Goal: Task Accomplishment & Management: Manage account settings

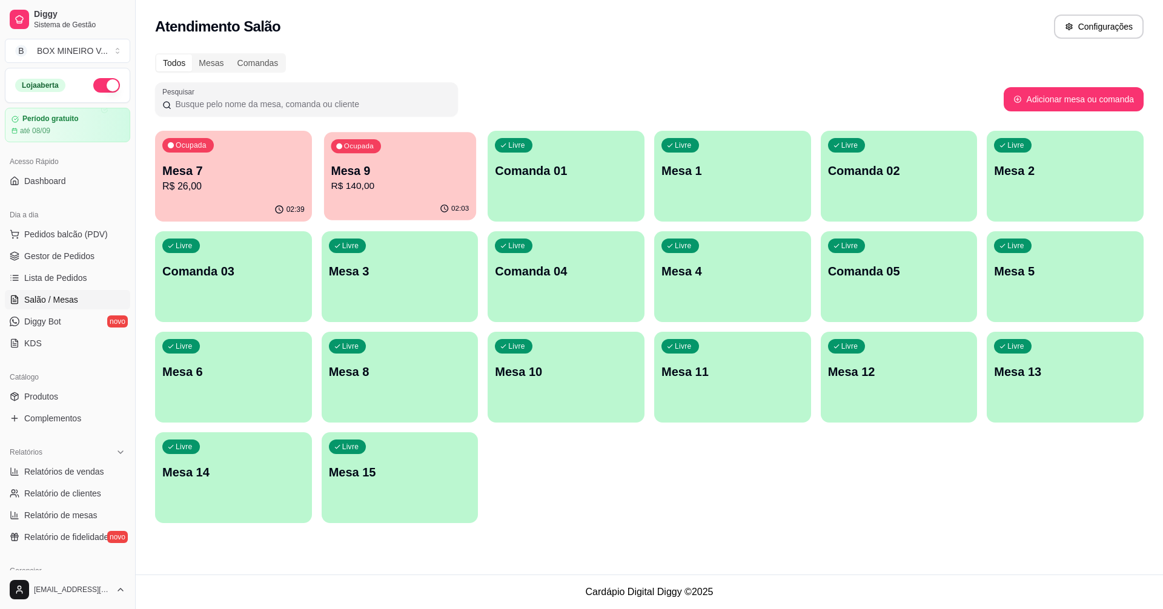
click at [408, 179] on div "Mesa 9 R$ 140,00" at bounding box center [400, 178] width 138 height 30
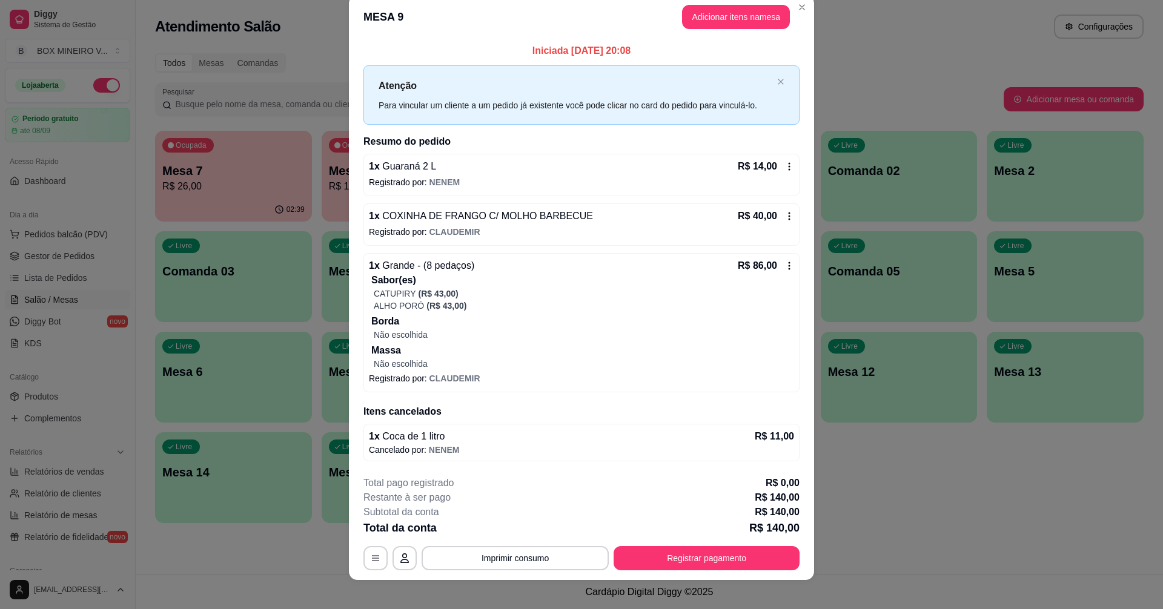
scroll to position [27, 0]
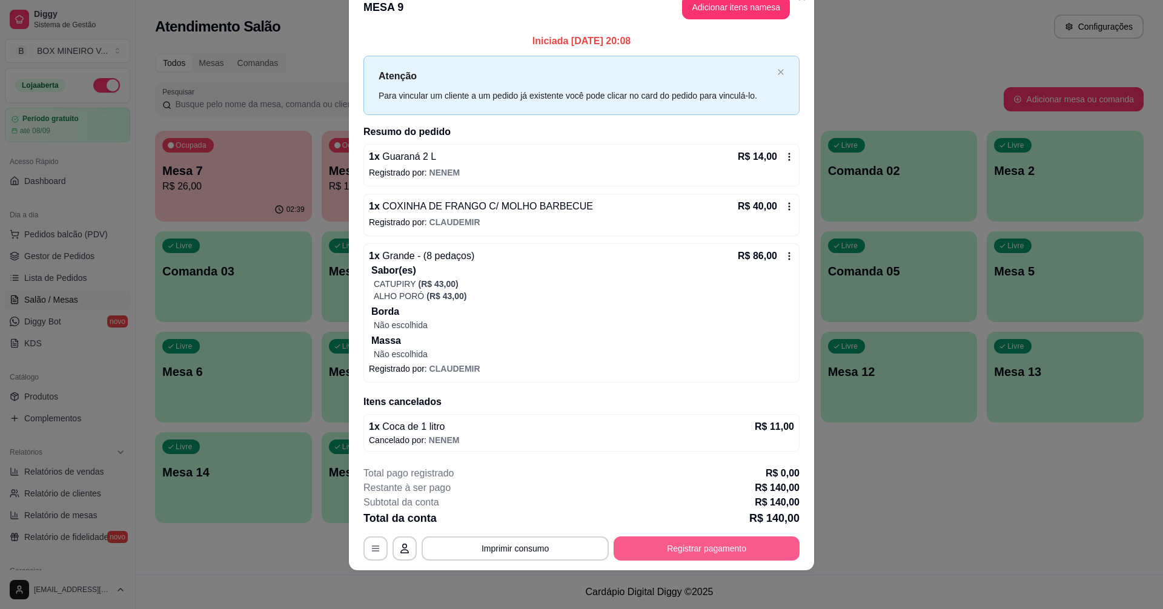
click at [637, 551] on button "Registrar pagamento" at bounding box center [706, 548] width 186 height 24
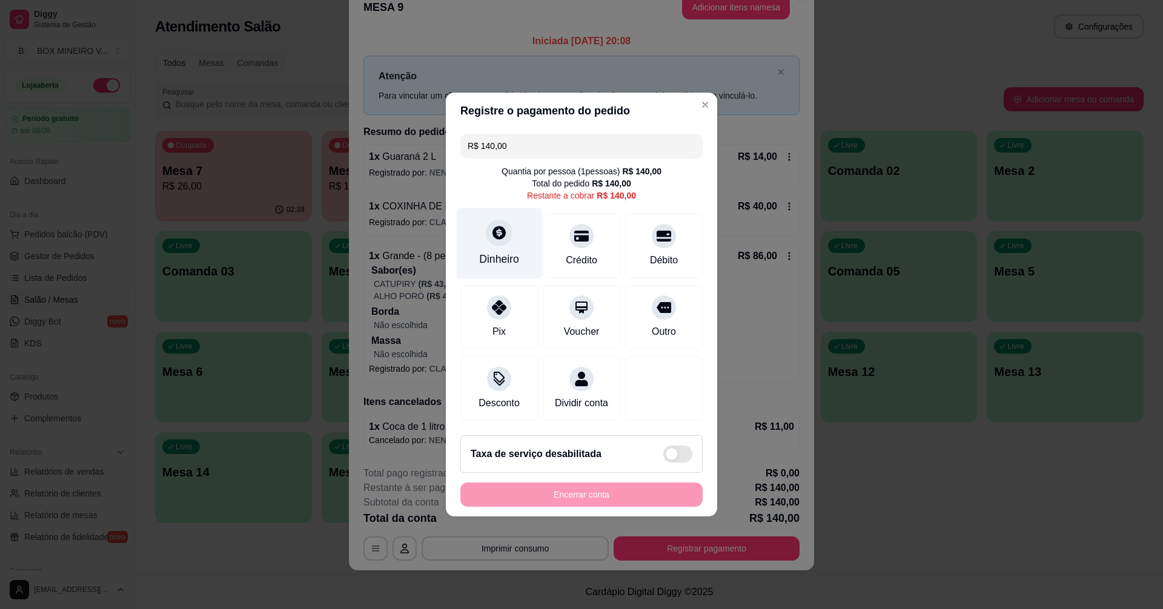
click at [500, 239] on div "Dinheiro" at bounding box center [499, 243] width 85 height 71
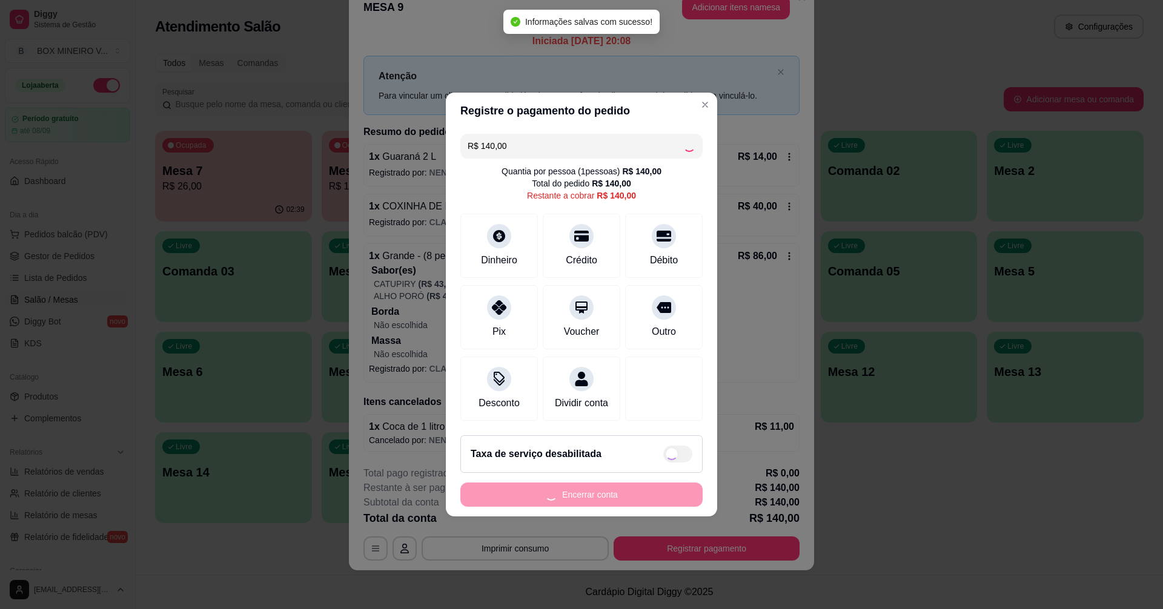
type input "R$ 0,00"
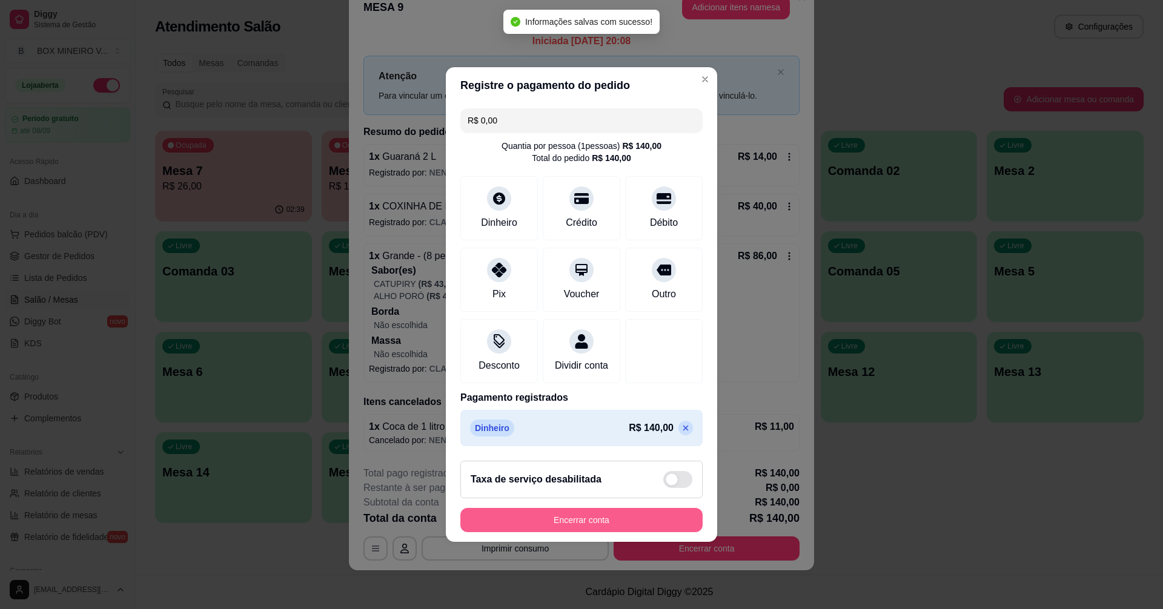
click at [619, 526] on button "Encerrar conta" at bounding box center [581, 520] width 242 height 24
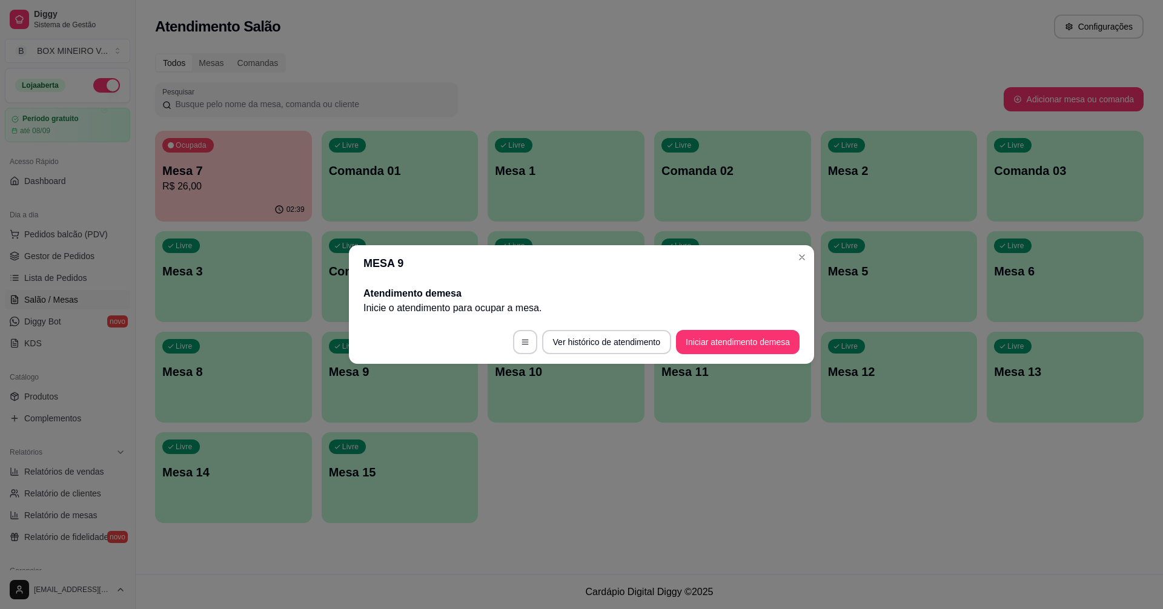
scroll to position [0, 0]
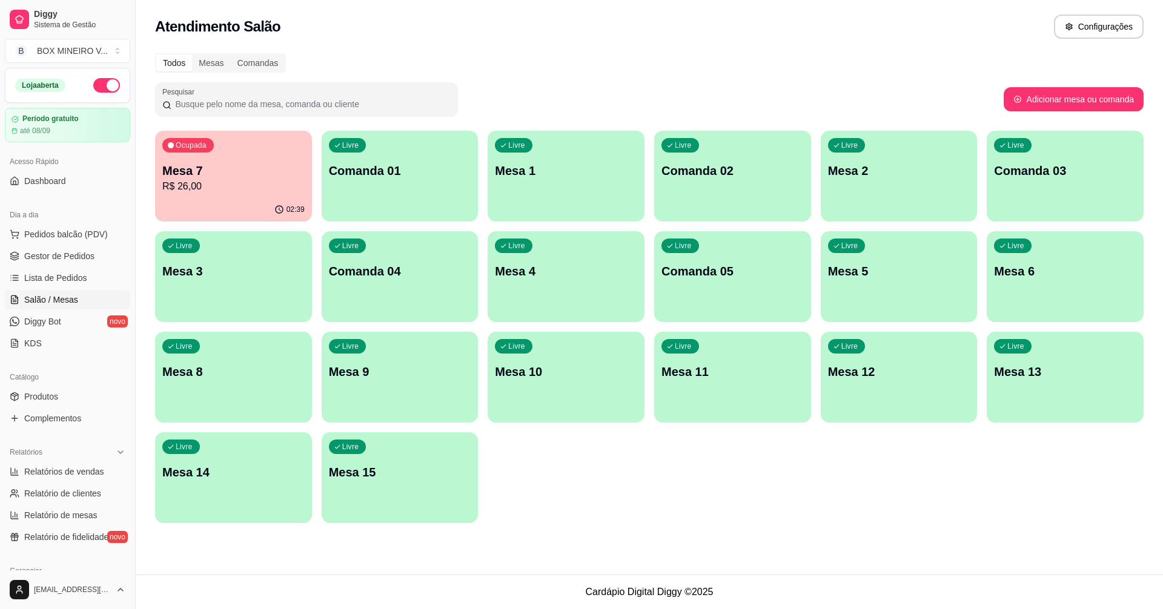
click at [246, 160] on div "Ocupada Mesa 7 R$ 26,00" at bounding box center [233, 164] width 157 height 67
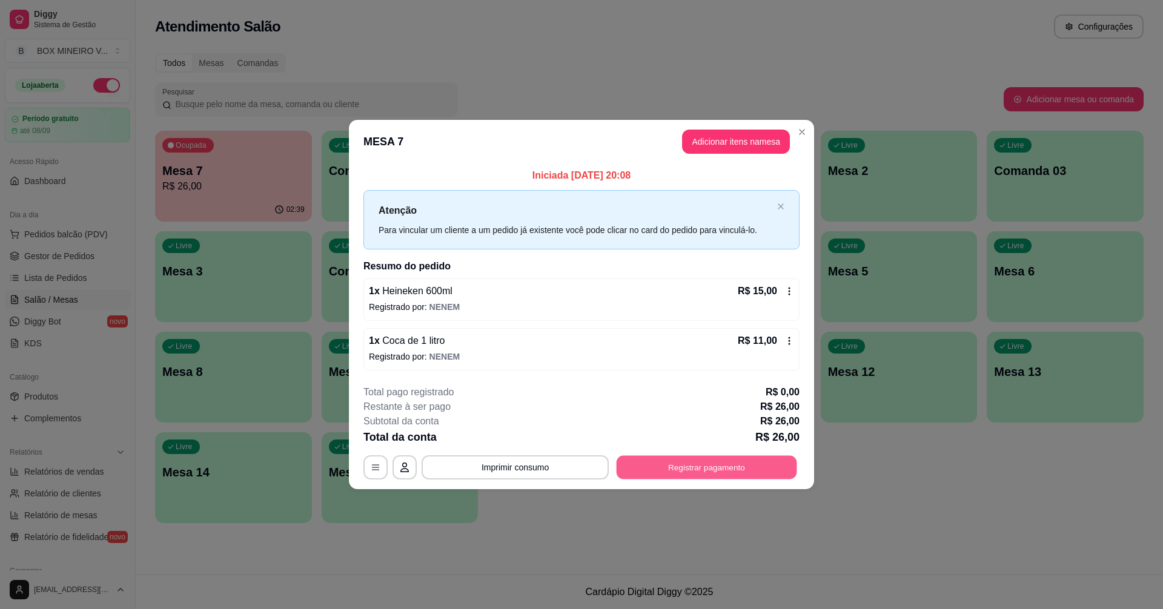
click at [728, 461] on button "Registrar pagamento" at bounding box center [706, 467] width 180 height 24
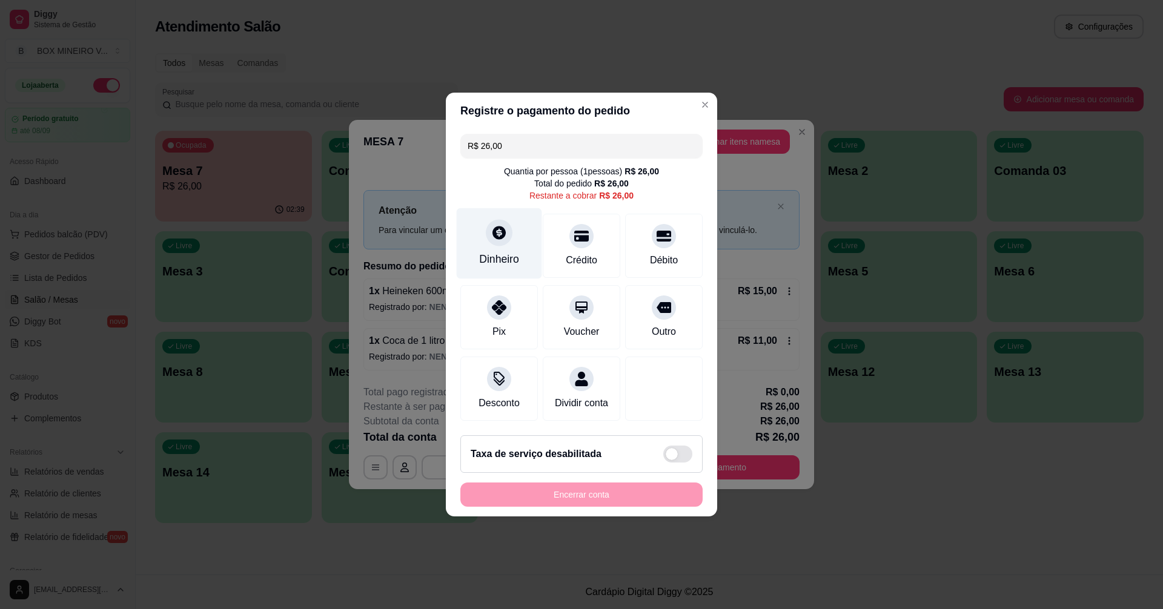
click at [493, 226] on icon at bounding box center [498, 232] width 13 height 13
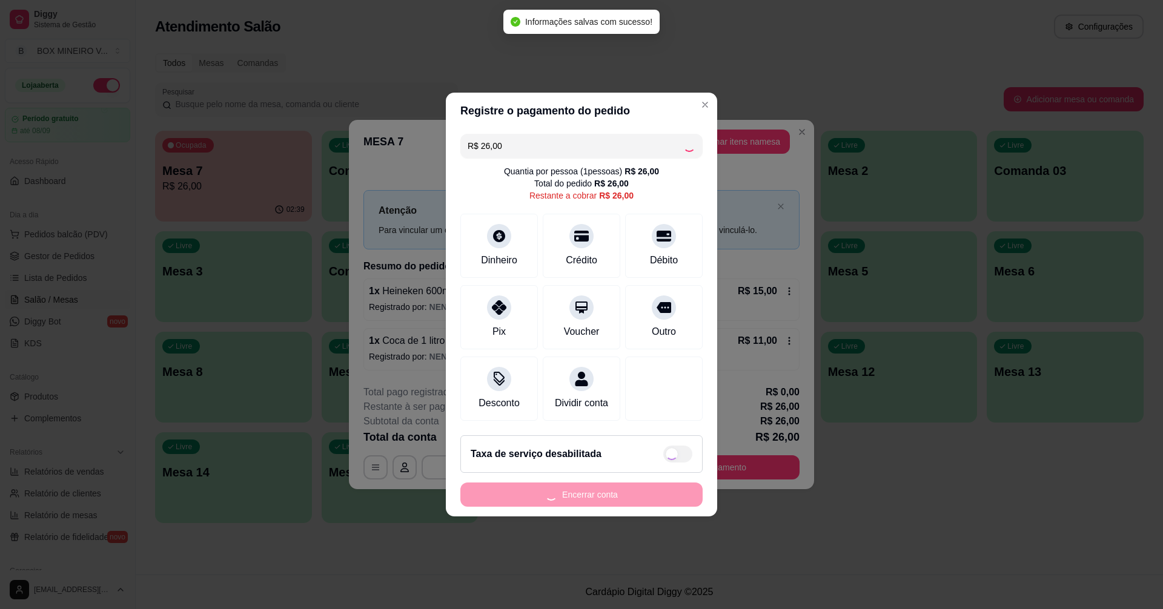
type input "R$ 0,00"
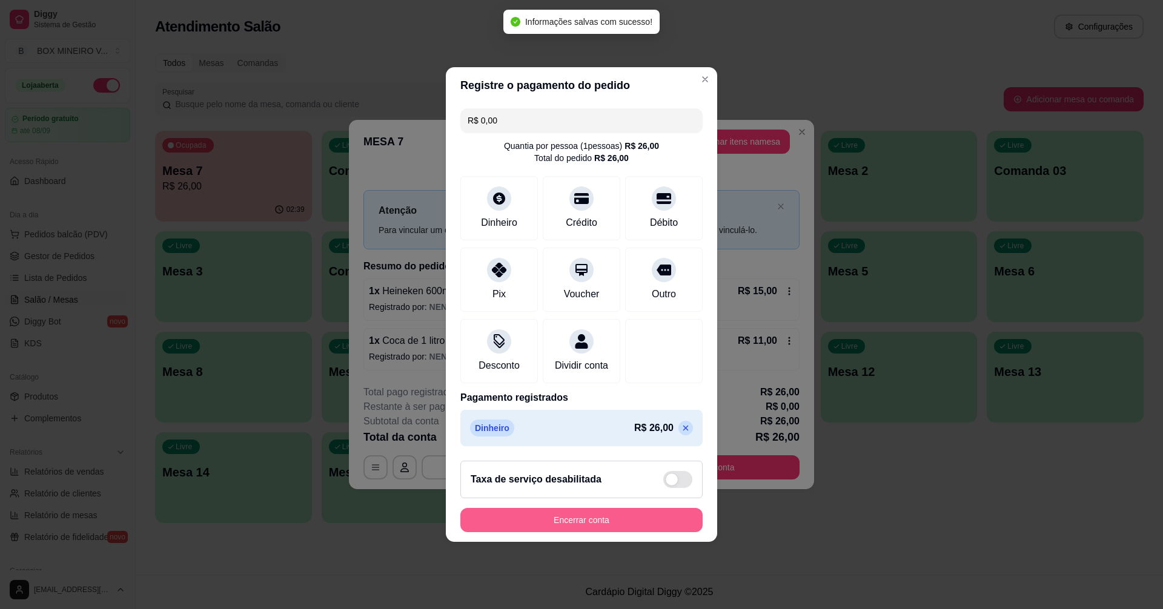
click at [628, 529] on button "Encerrar conta" at bounding box center [581, 520] width 242 height 24
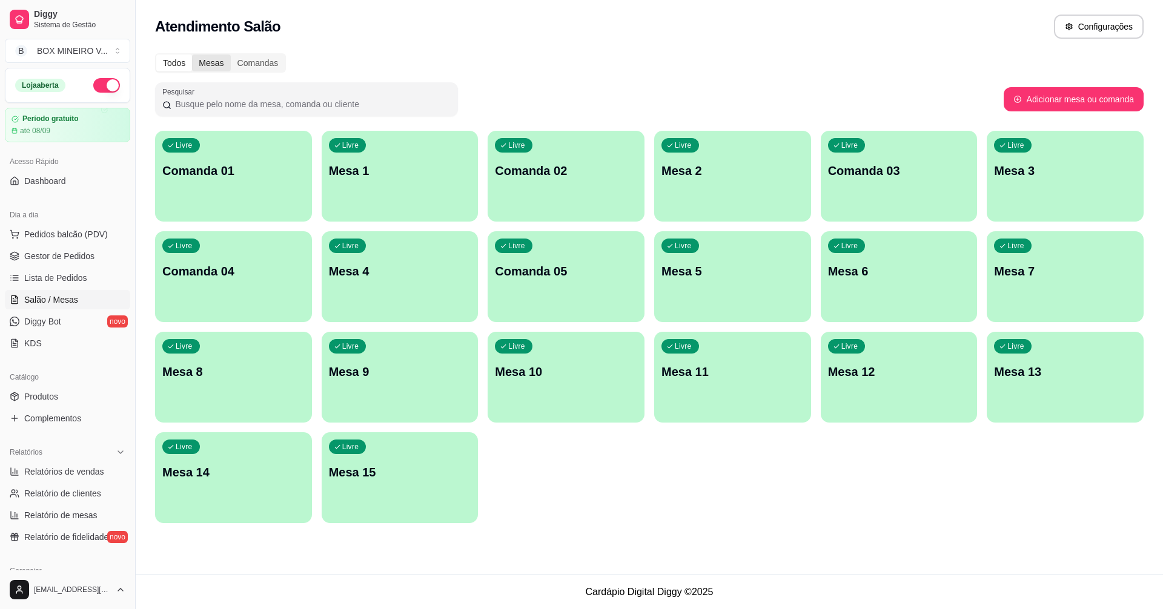
click at [214, 67] on div "Mesas" at bounding box center [211, 62] width 38 height 17
click at [192, 54] on input "Mesas" at bounding box center [192, 54] width 0 height 0
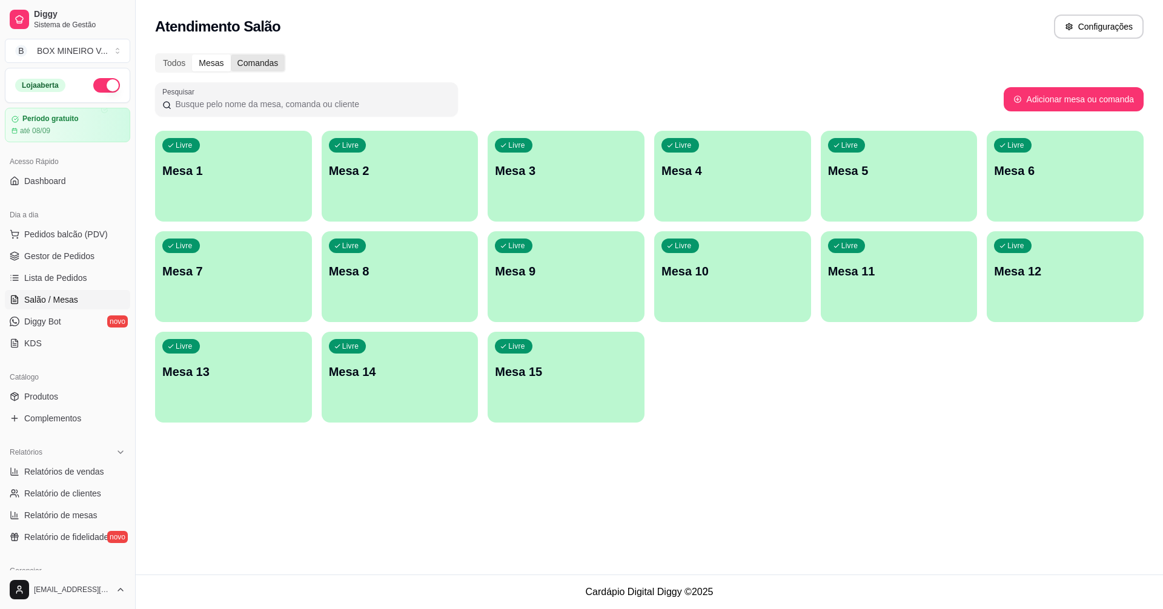
click at [242, 64] on div "Comandas" at bounding box center [258, 62] width 54 height 17
click at [231, 54] on input "Comandas" at bounding box center [231, 54] width 0 height 0
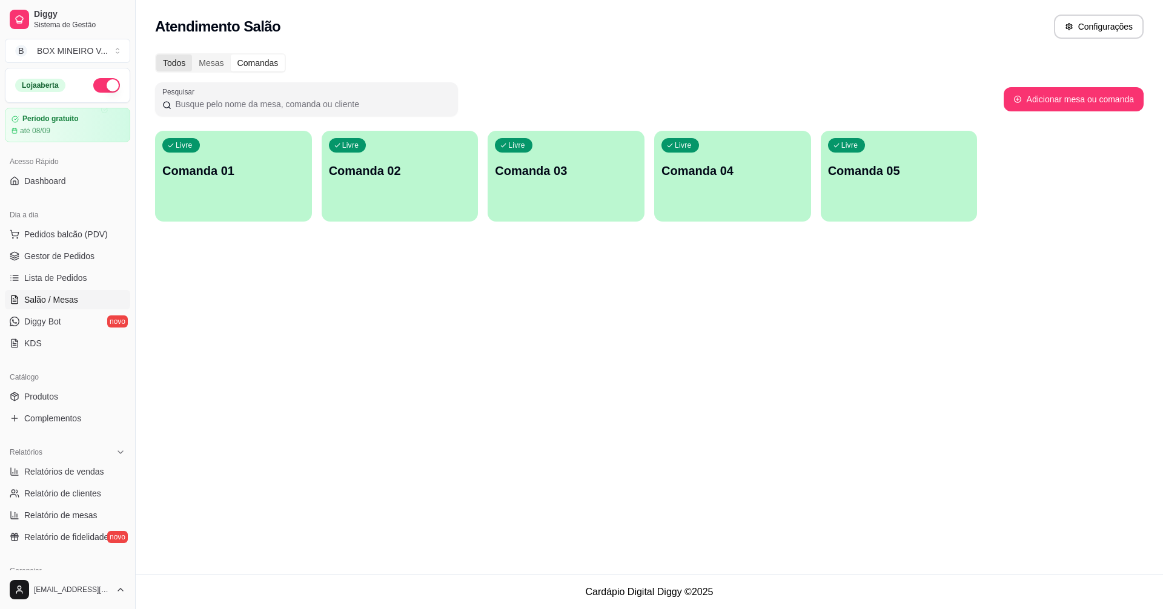
click at [185, 65] on div "Todos" at bounding box center [174, 62] width 36 height 17
click at [156, 54] on input "Todos" at bounding box center [156, 54] width 0 height 0
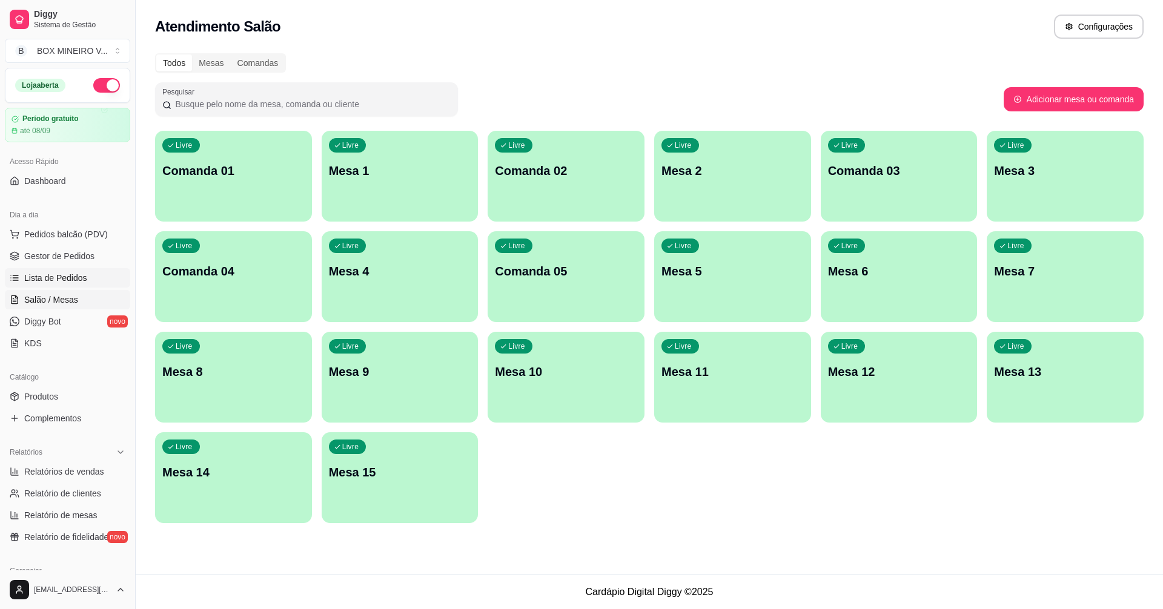
click at [75, 273] on span "Lista de Pedidos" at bounding box center [55, 278] width 63 height 12
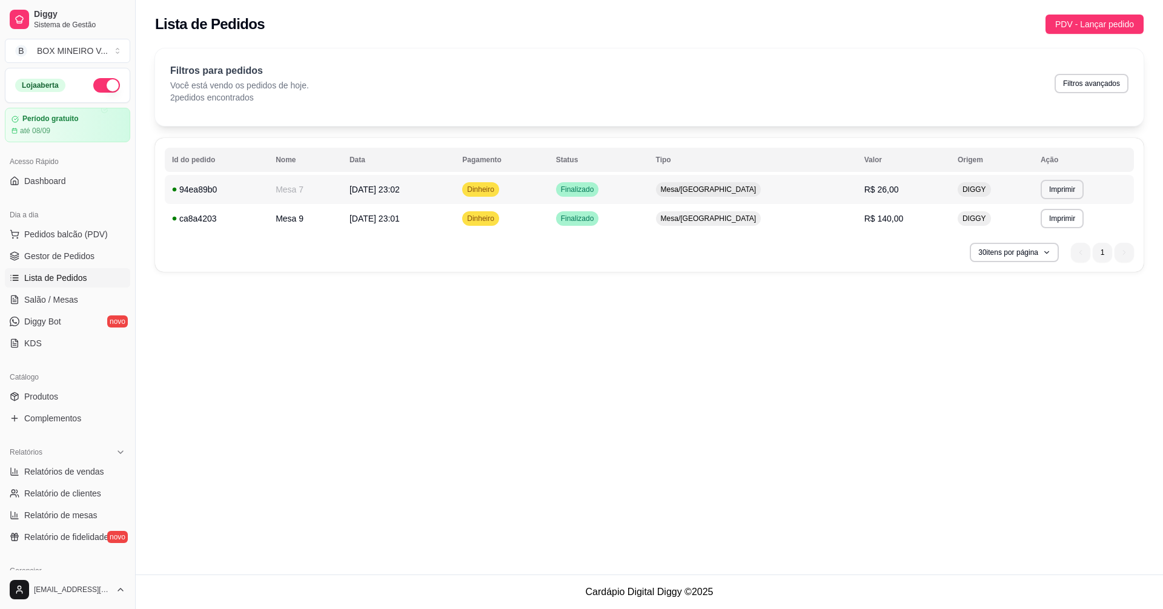
click at [314, 187] on td "Mesa 7" at bounding box center [305, 189] width 74 height 29
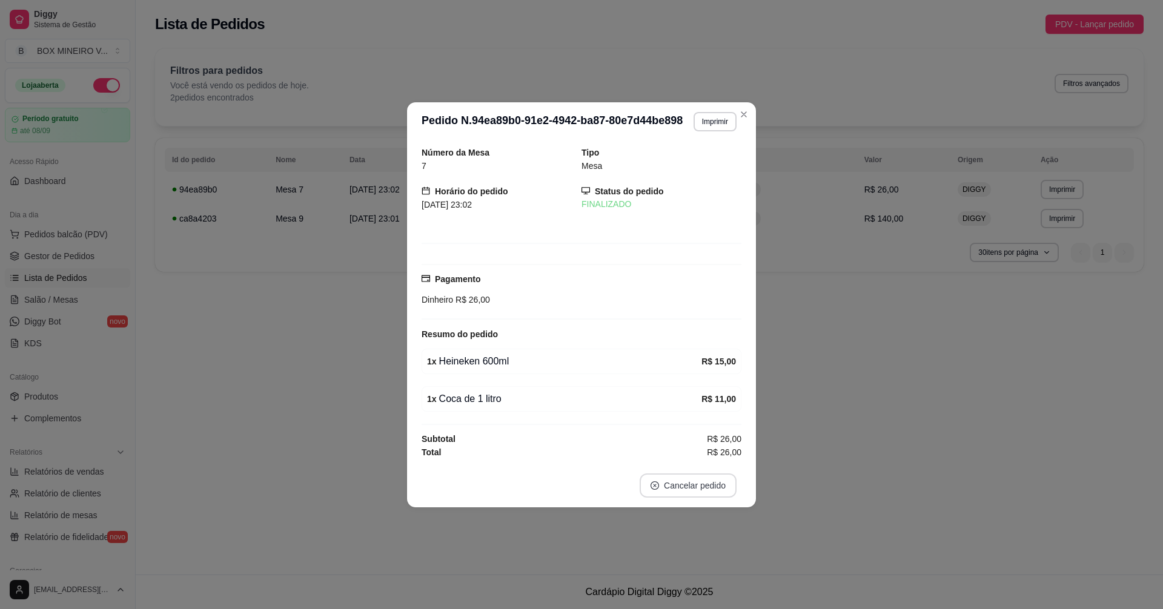
click at [689, 495] on button "Cancelar pedido" at bounding box center [687, 486] width 97 height 24
click at [722, 463] on button "Sim" at bounding box center [722, 462] width 48 height 24
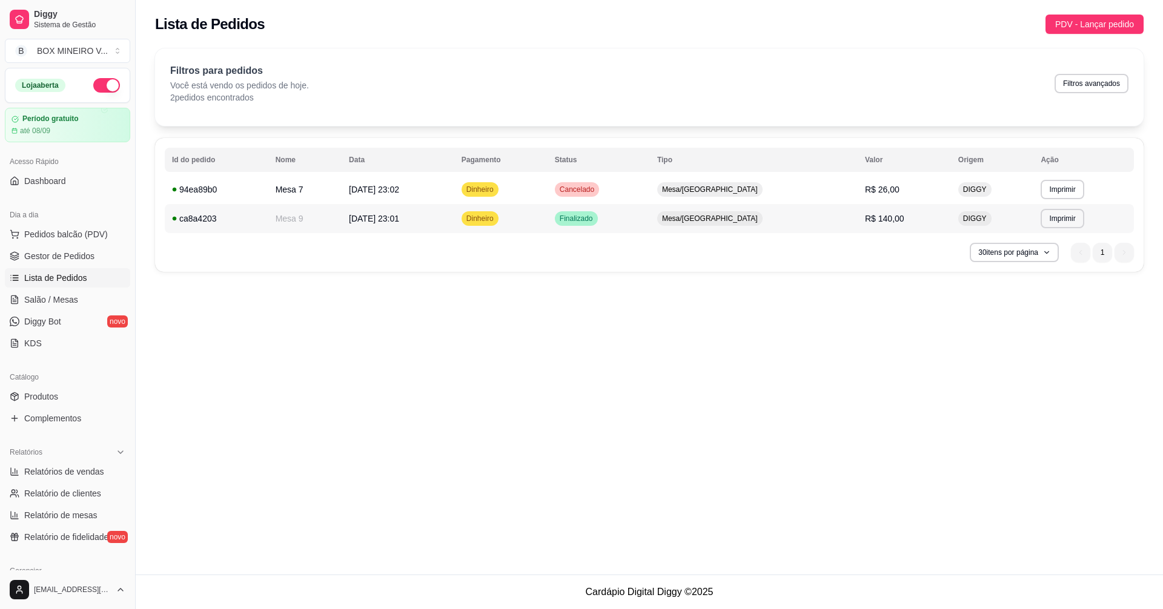
click at [374, 217] on span "[DATE] 23:01" at bounding box center [374, 219] width 50 height 10
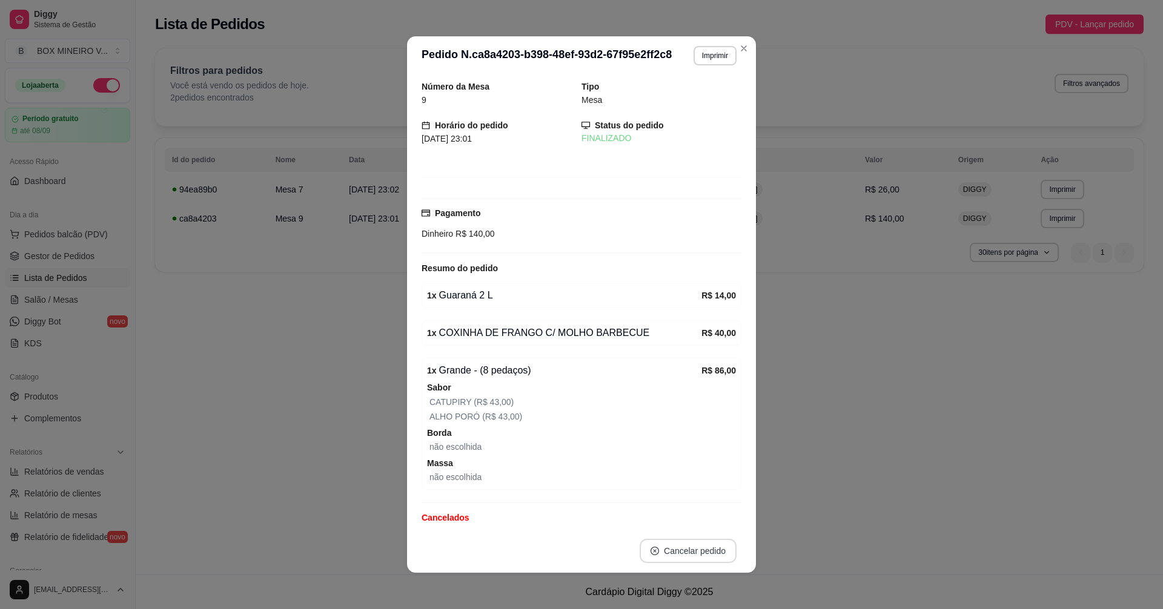
click at [676, 544] on button "Cancelar pedido" at bounding box center [687, 551] width 97 height 24
click at [707, 524] on button "Sim" at bounding box center [717, 521] width 48 height 24
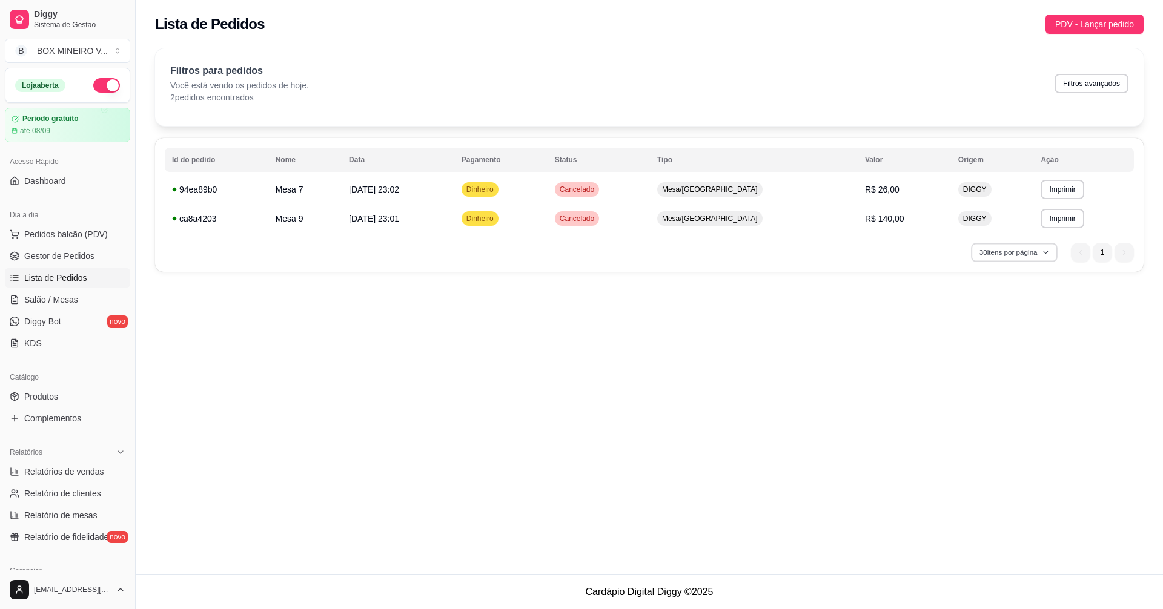
click at [1045, 249] on icon "button" at bounding box center [1045, 252] width 7 height 7
click at [207, 190] on div "94ea89b0" at bounding box center [216, 189] width 89 height 12
click at [73, 295] on span "Salão / Mesas" at bounding box center [51, 300] width 54 height 12
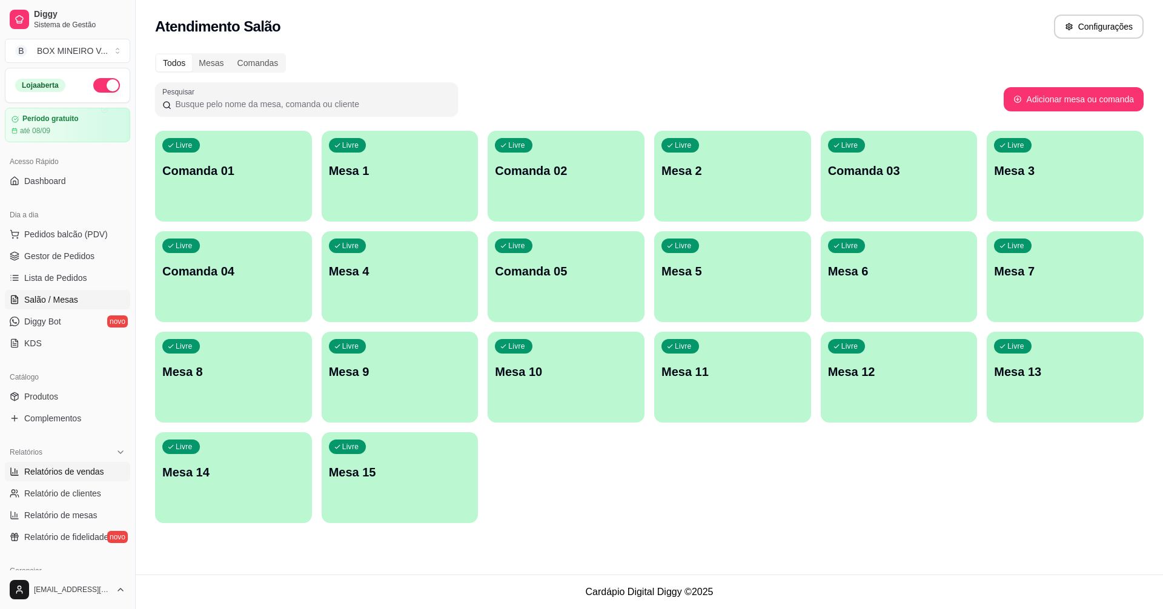
click at [90, 469] on span "Relatórios de vendas" at bounding box center [64, 472] width 80 height 12
select select "ALL"
select select "0"
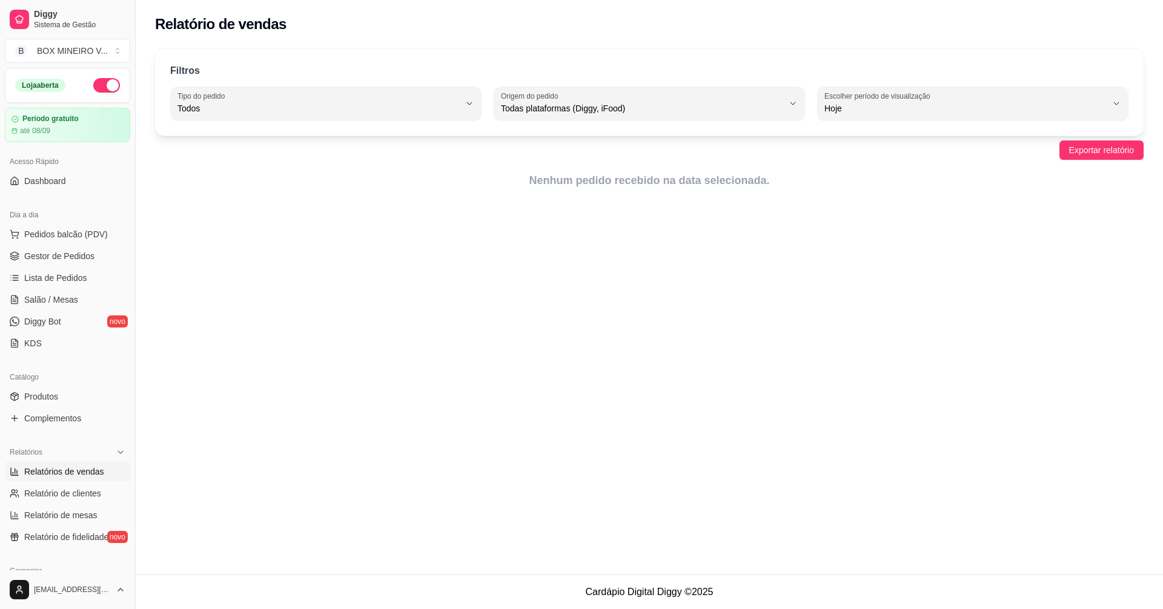
drag, startPoint x: 134, startPoint y: 216, endPoint x: 253, endPoint y: 209, distance: 119.5
click at [253, 209] on div "Diggy Sistema de Gestão B BOX MINEIRO V ... Loja aberta Período gratuito até 08…" at bounding box center [581, 304] width 1163 height 609
drag, startPoint x: 135, startPoint y: 244, endPoint x: 22, endPoint y: 269, distance: 115.3
click at [191, 248] on div "Diggy Sistema de Gestão B BOX MINEIRO V ... Loja aberta Período gratuito até 08…" at bounding box center [581, 304] width 1163 height 609
